Goal: Task Accomplishment & Management: Use online tool/utility

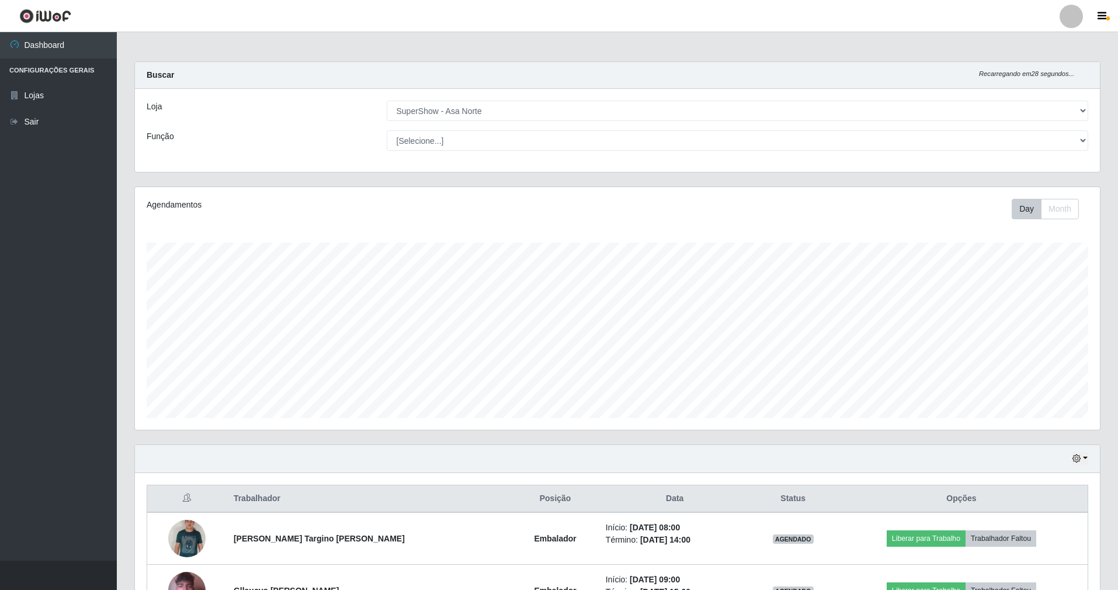
select select "71"
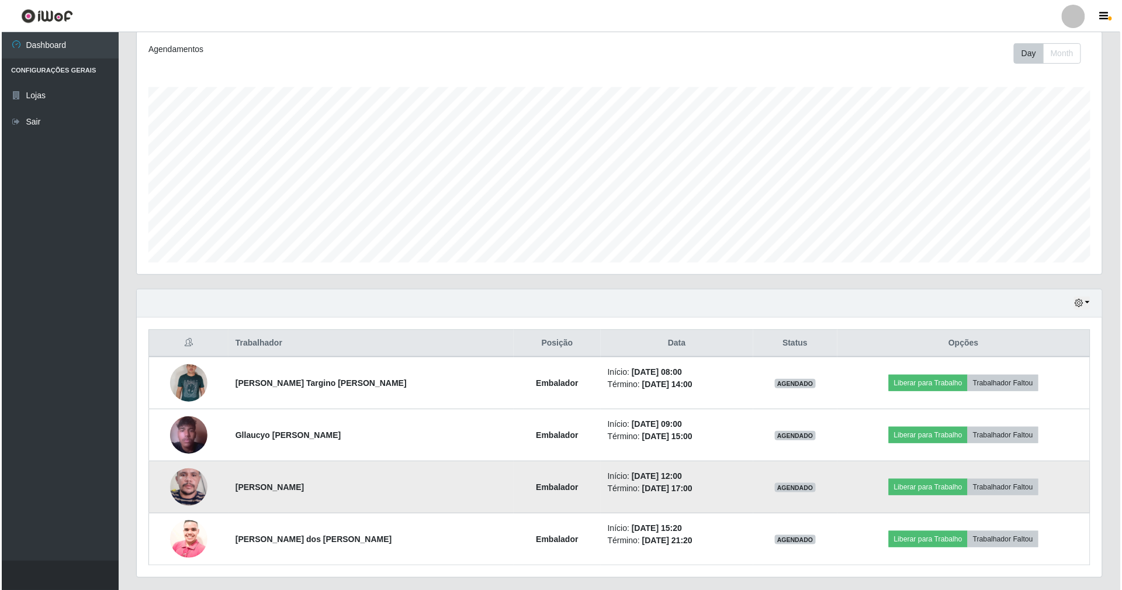
scroll to position [243, 965]
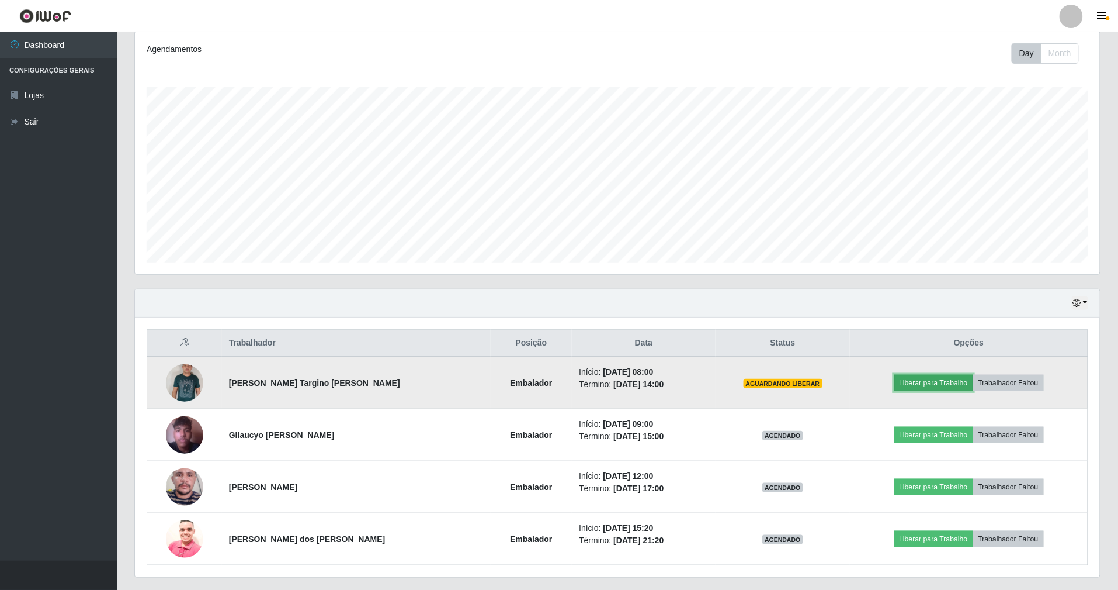
click at [956, 384] on button "Liberar para Trabalho" at bounding box center [934, 383] width 79 height 16
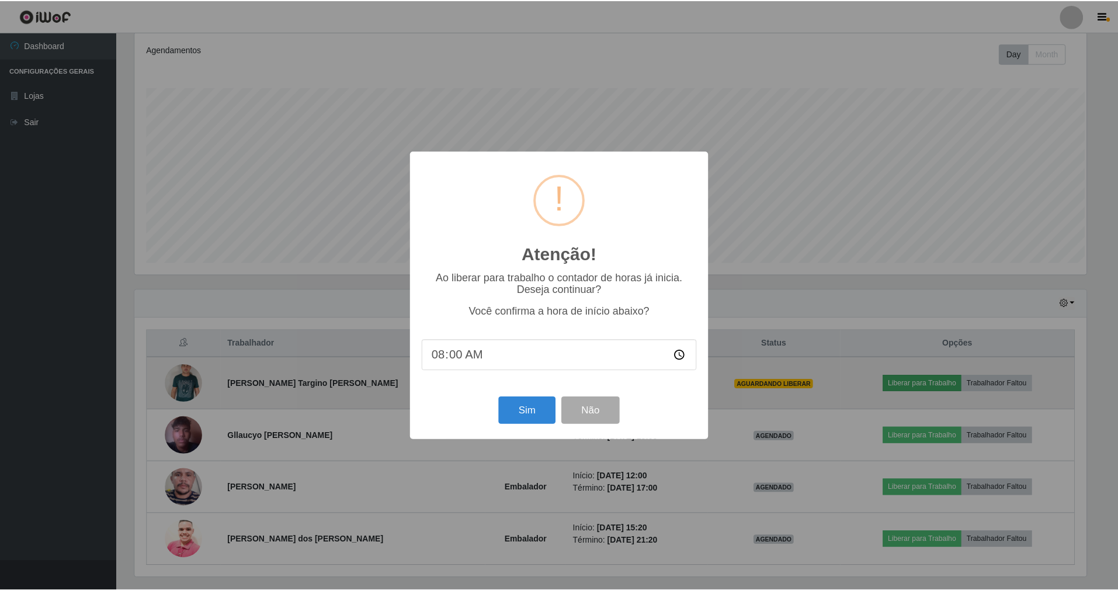
scroll to position [243, 955]
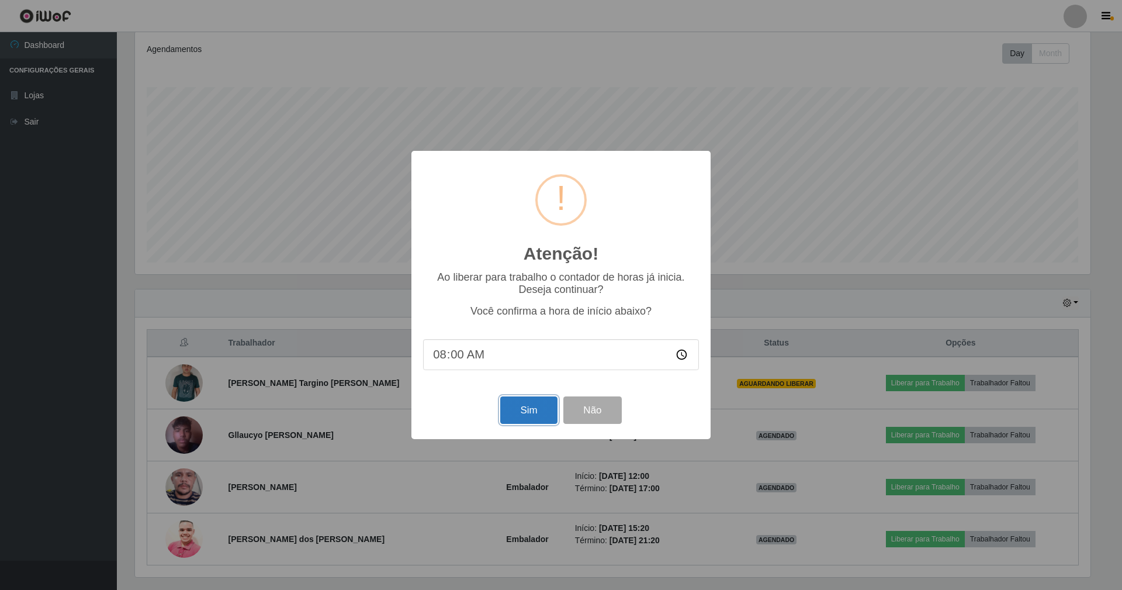
click at [526, 415] on button "Sim" at bounding box center [528, 409] width 57 height 27
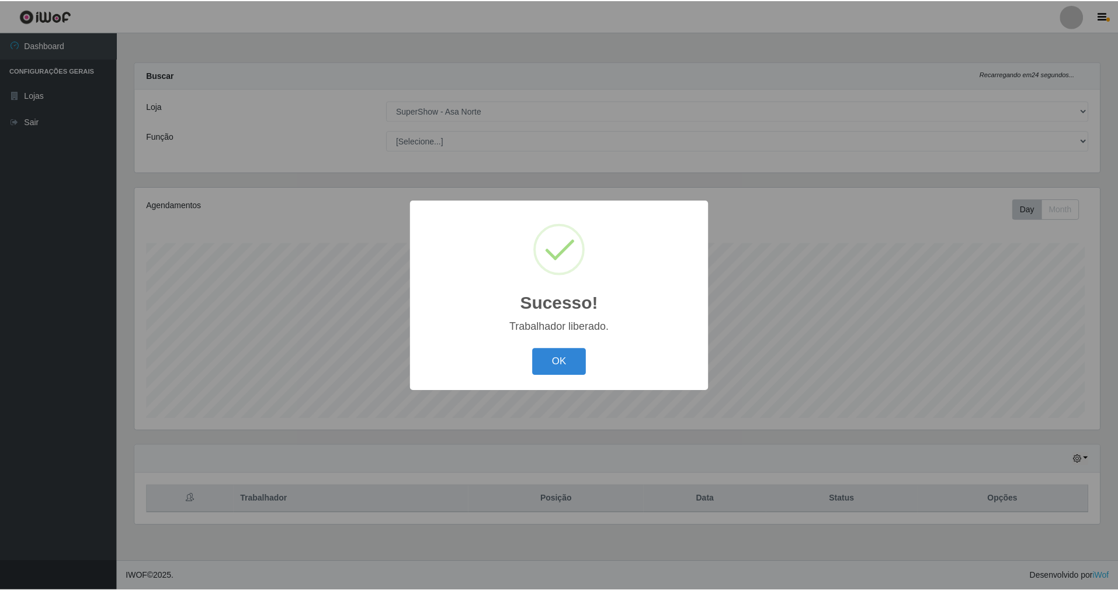
scroll to position [243, 968]
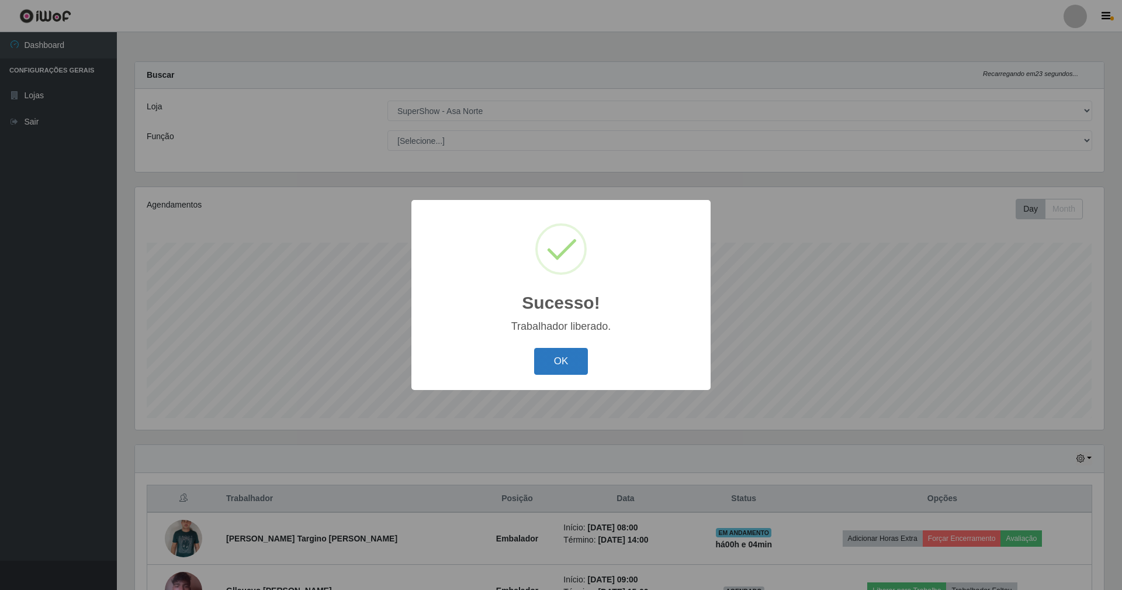
click at [552, 353] on button "OK" at bounding box center [561, 361] width 54 height 27
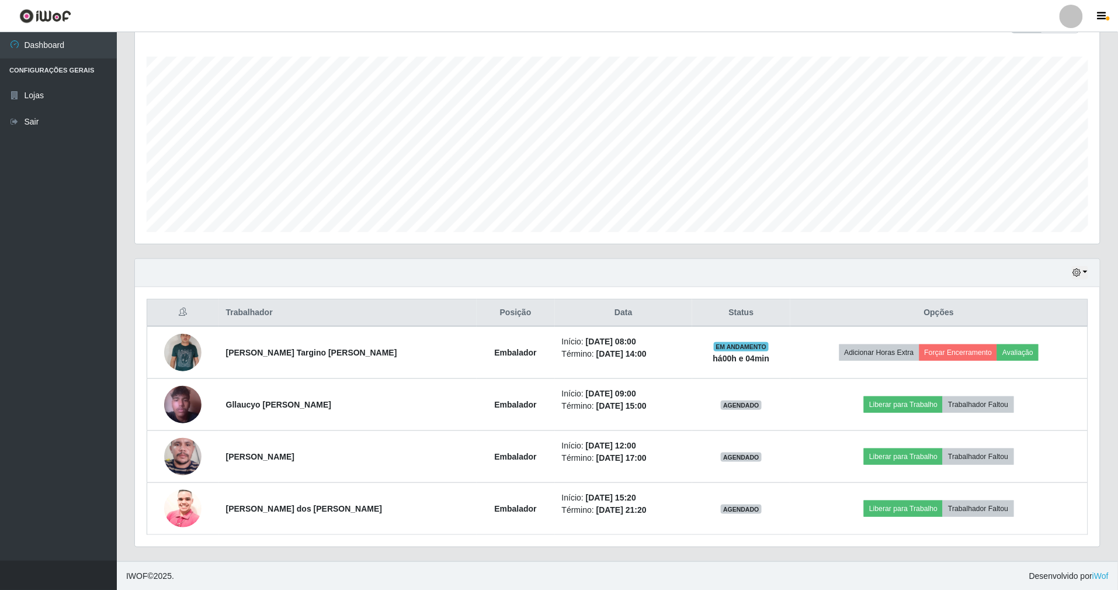
scroll to position [189, 0]
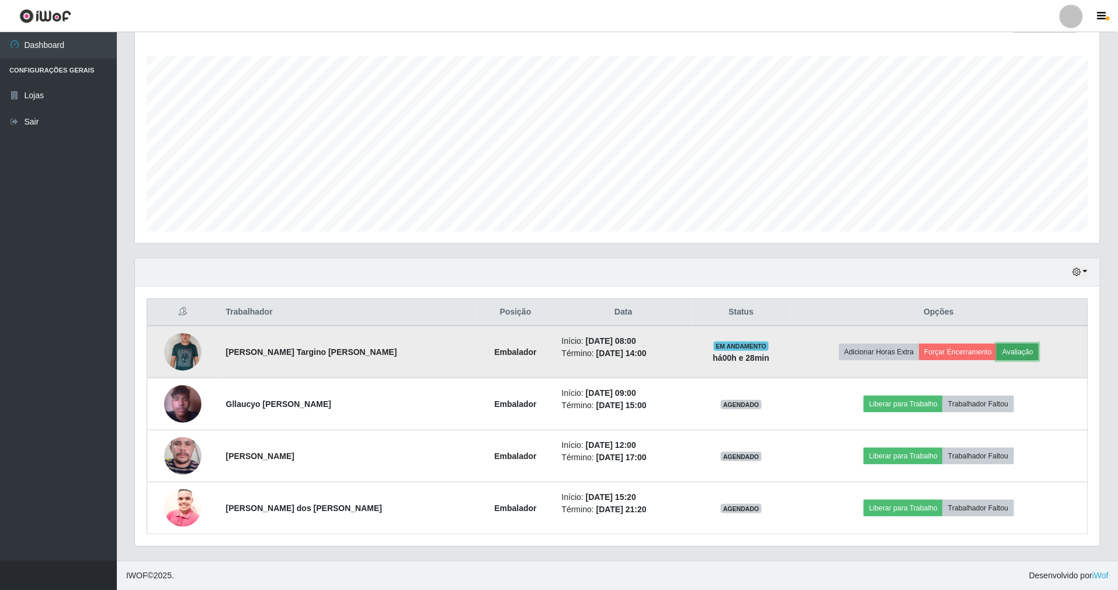
click at [1024, 351] on button "Avaliação" at bounding box center [1017, 352] width 41 height 16
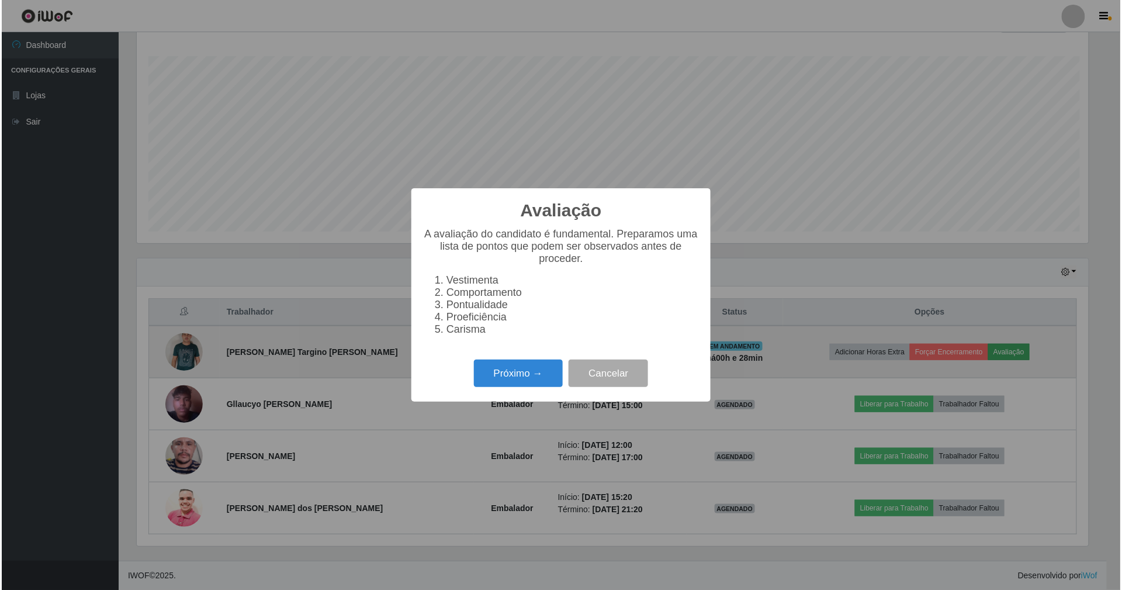
scroll to position [243, 955]
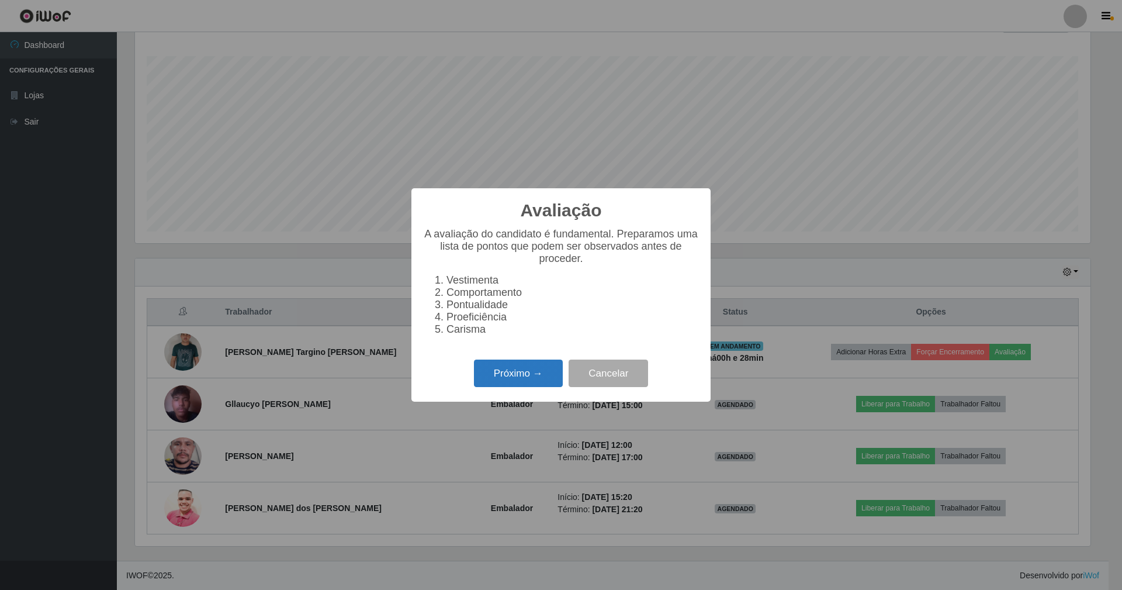
click at [517, 375] on button "Próximo →" at bounding box center [518, 372] width 89 height 27
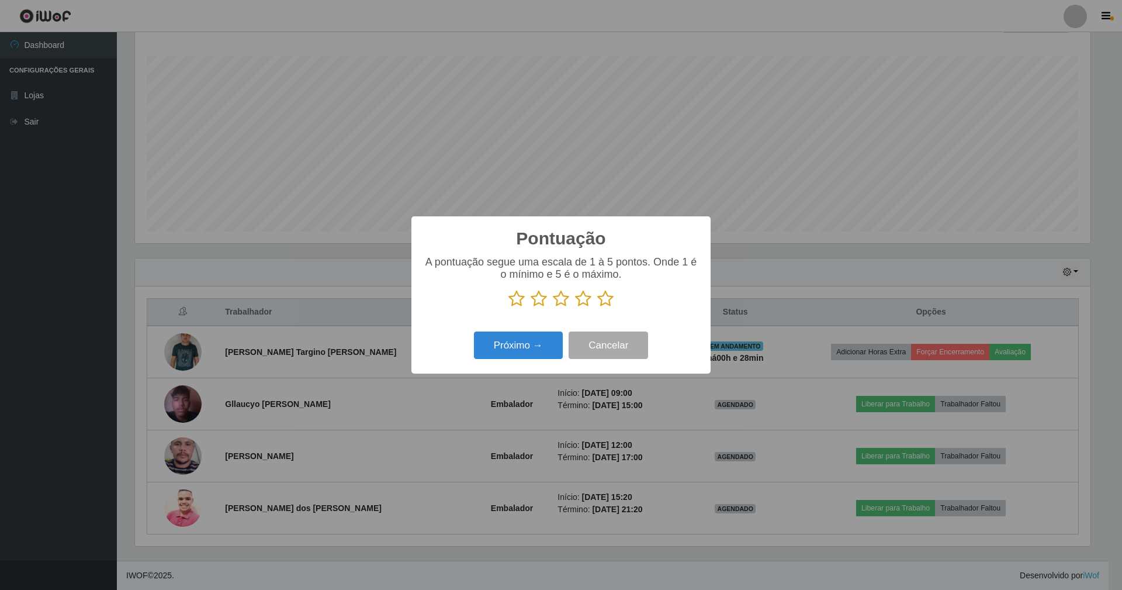
click at [603, 295] on icon at bounding box center [605, 299] width 16 height 18
click at [597, 307] on input "radio" at bounding box center [597, 307] width 0 height 0
click at [547, 349] on button "Próximo →" at bounding box center [518, 344] width 89 height 27
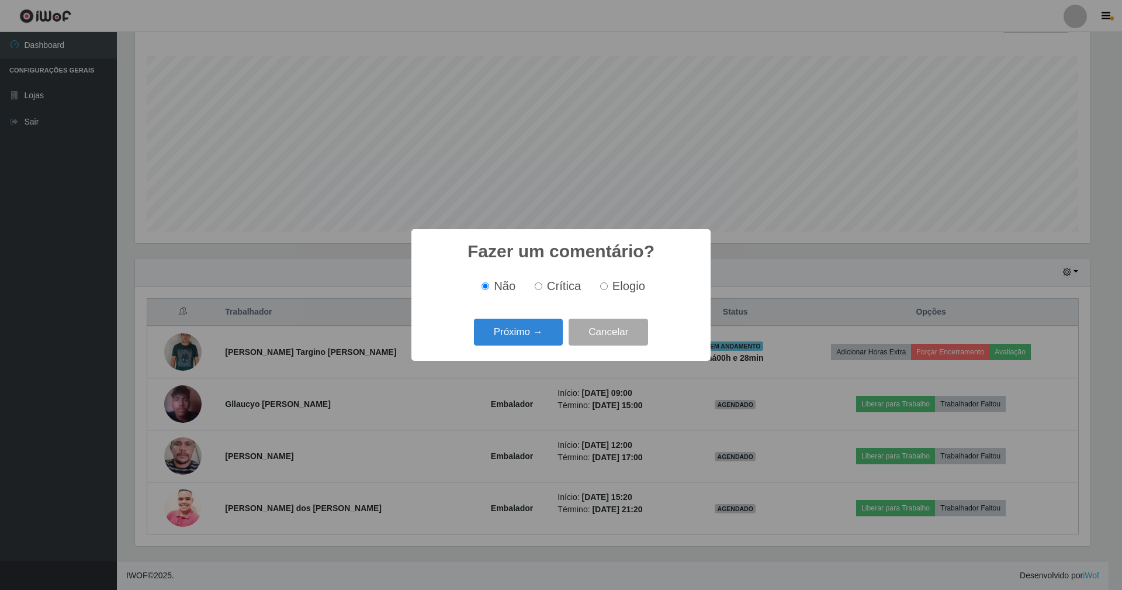
click at [604, 286] on input "Elogio" at bounding box center [604, 286] width 8 height 8
radio input "true"
click at [552, 332] on button "Próximo →" at bounding box center [518, 331] width 89 height 27
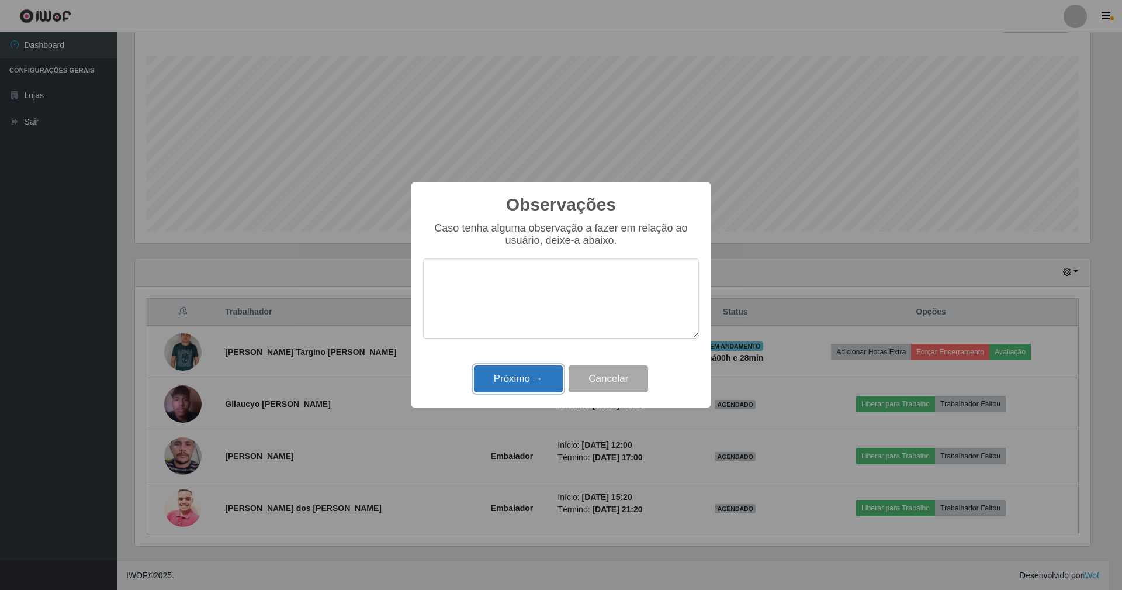
click at [526, 381] on button "Próximo →" at bounding box center [518, 378] width 89 height 27
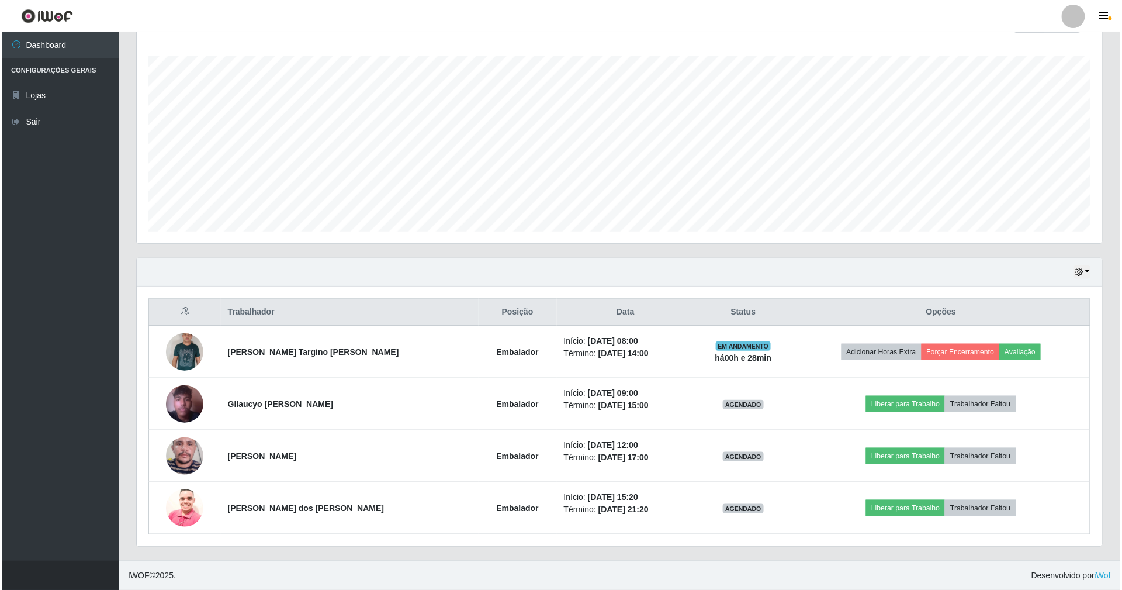
scroll to position [243, 965]
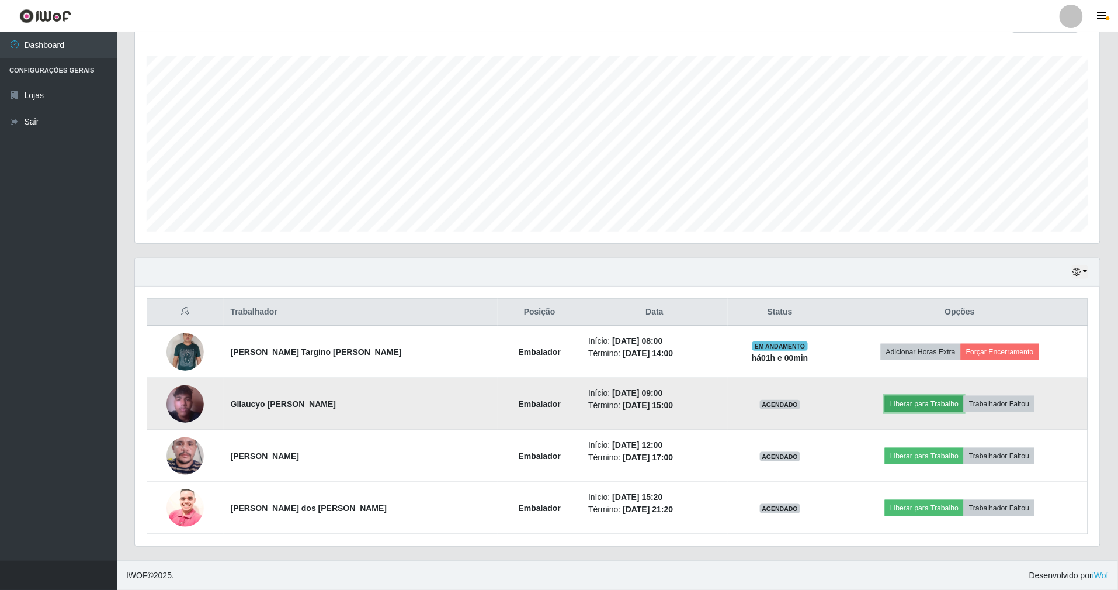
click at [910, 403] on button "Liberar para Trabalho" at bounding box center [924, 404] width 79 height 16
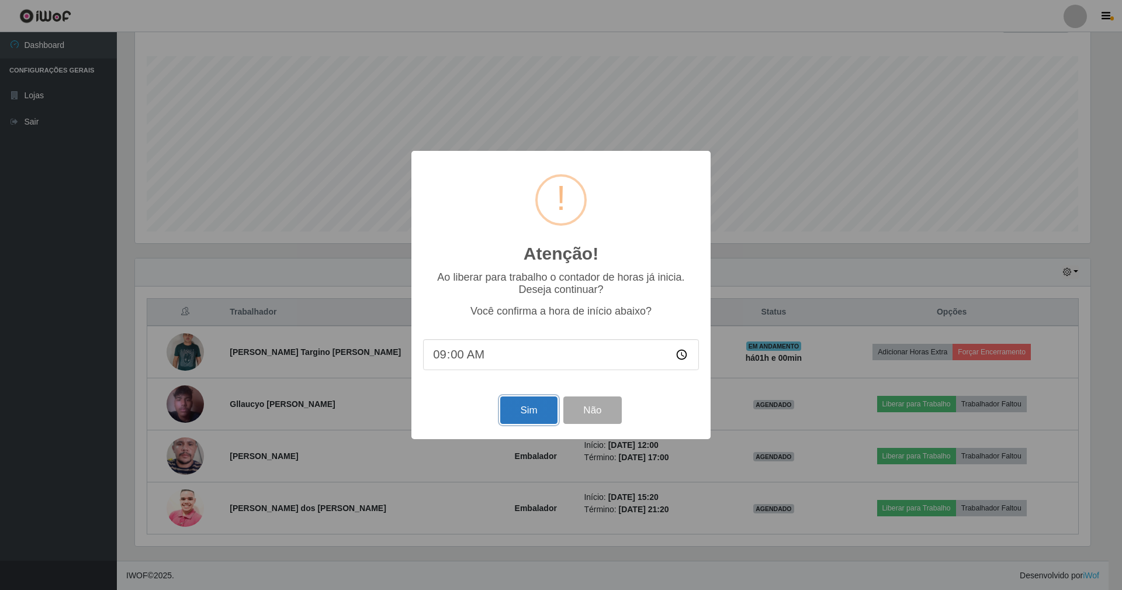
click at [541, 414] on button "Sim" at bounding box center [528, 409] width 57 height 27
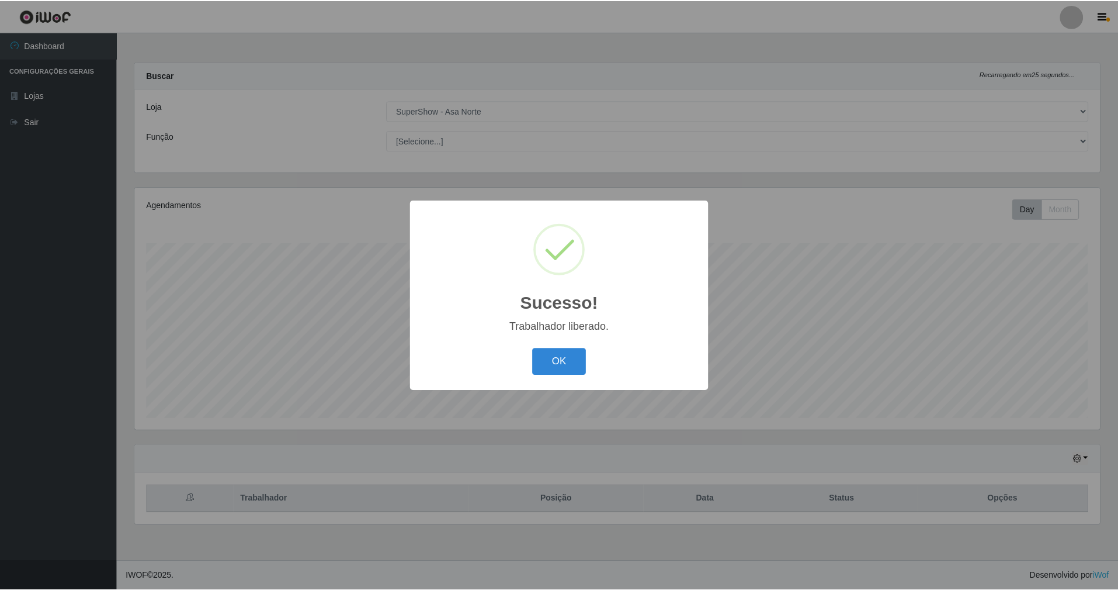
scroll to position [243, 968]
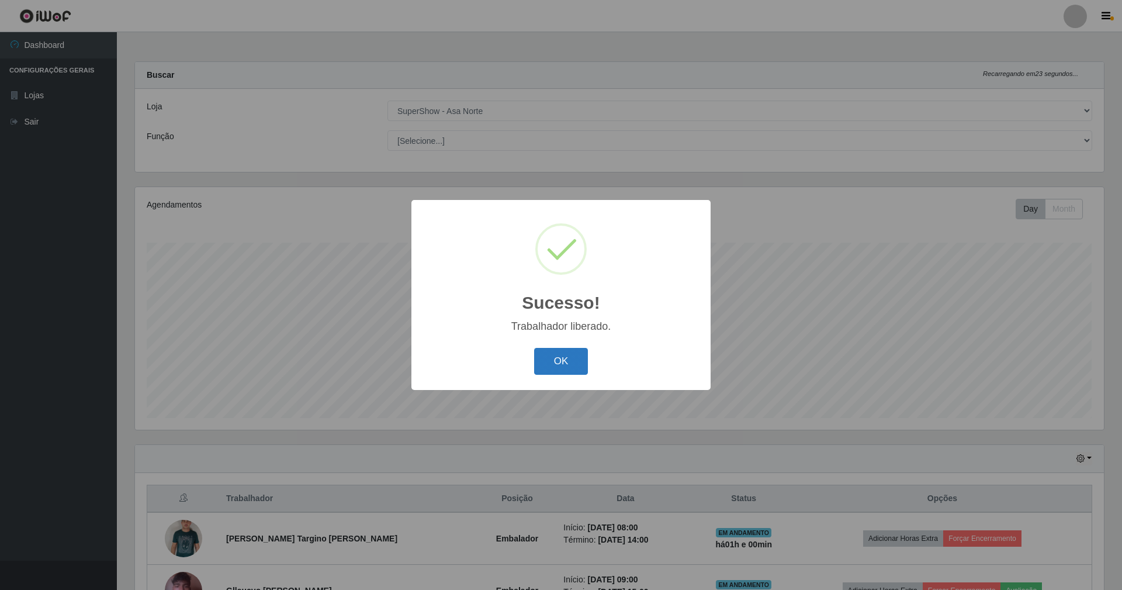
click at [566, 358] on button "OK" at bounding box center [561, 361] width 54 height 27
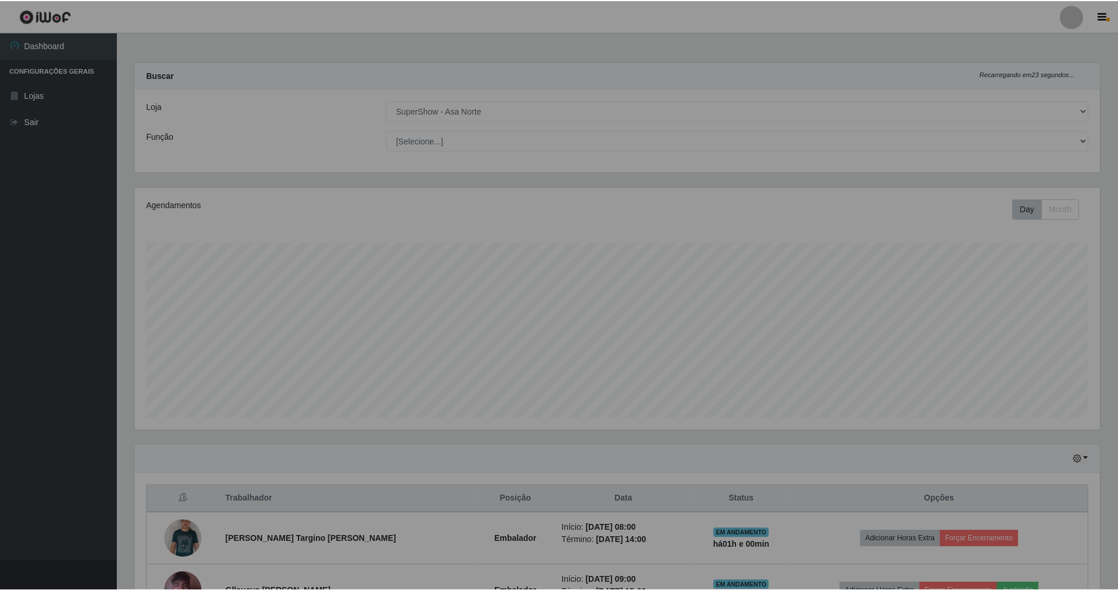
scroll to position [584032, 583309]
